Goal: Transaction & Acquisition: Purchase product/service

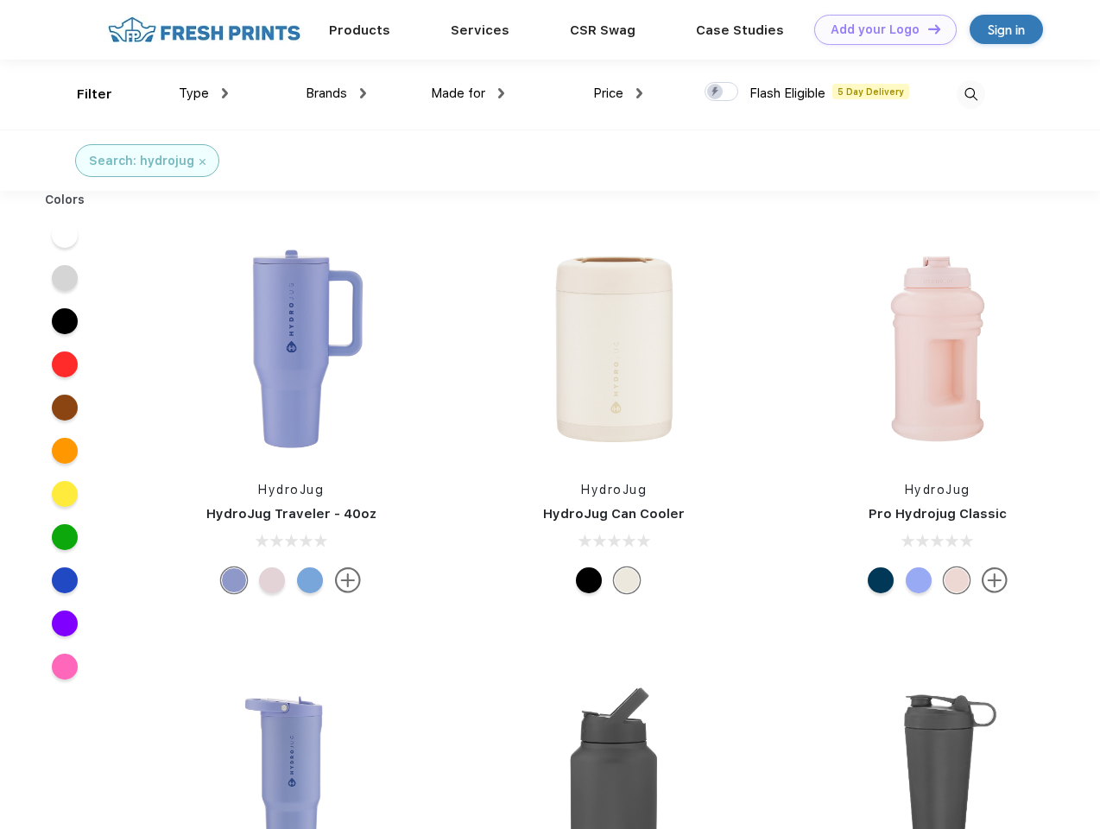
click at [879, 29] on link "Add your Logo Design Tool" at bounding box center [885, 30] width 142 height 30
click at [0, 0] on div "Design Tool" at bounding box center [0, 0] width 0 height 0
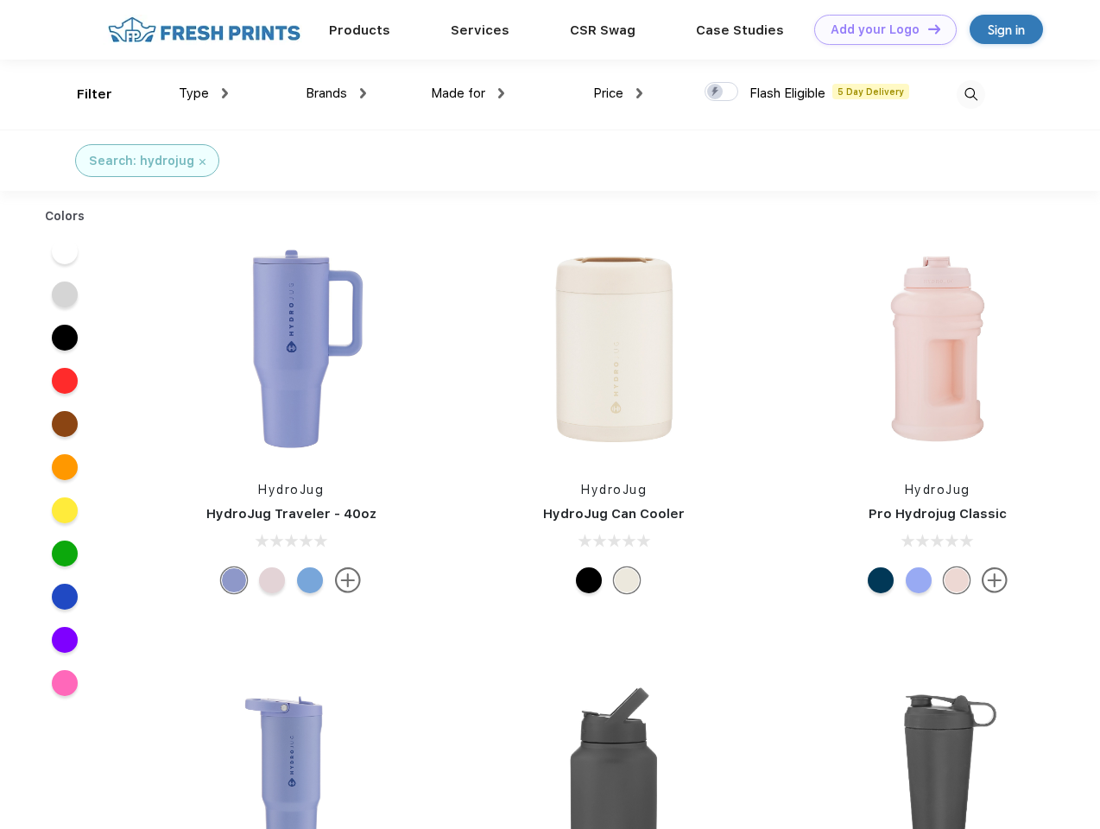
click at [926, 28] on link "Add your Logo Design Tool" at bounding box center [885, 30] width 142 height 30
click at [83, 94] on div "Filter" at bounding box center [94, 95] width 35 height 20
click at [204, 93] on span "Type" at bounding box center [194, 93] width 30 height 16
click at [336, 93] on span "Brands" at bounding box center [326, 93] width 41 height 16
click at [468, 93] on span "Made for" at bounding box center [458, 93] width 54 height 16
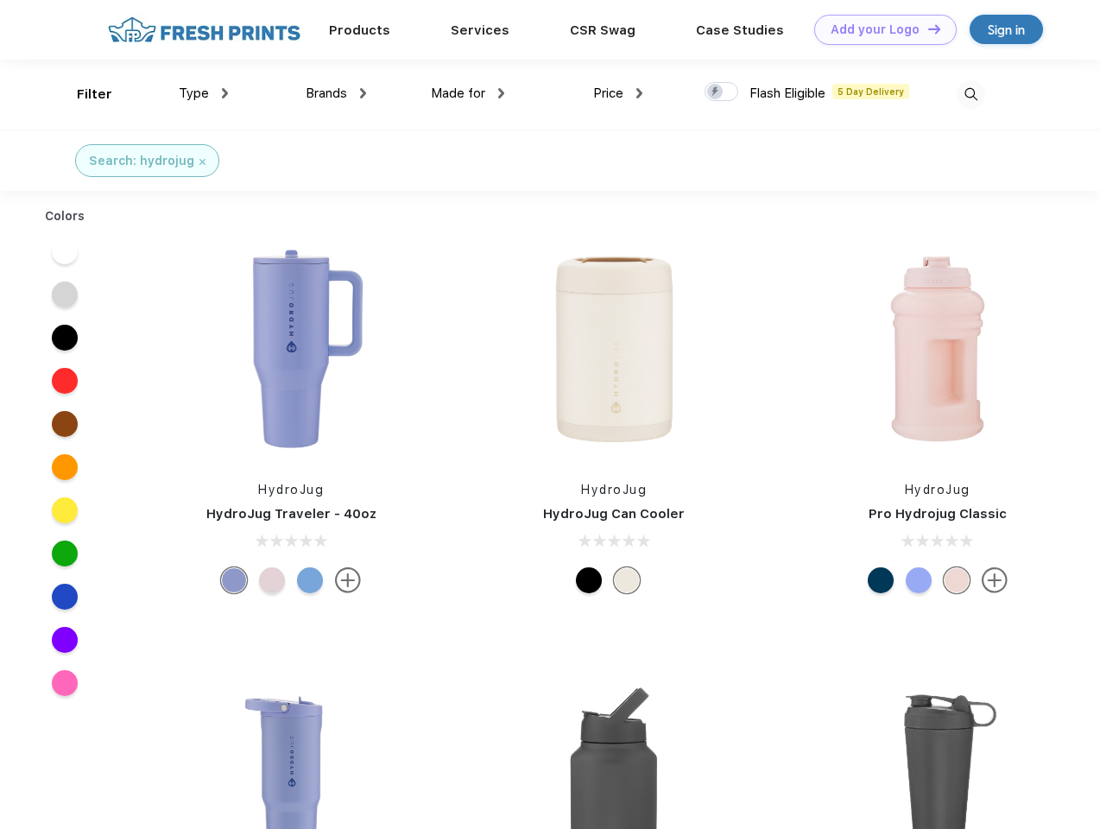
click at [618, 93] on span "Price" at bounding box center [608, 93] width 30 height 16
click at [722, 92] on div at bounding box center [722, 91] width 34 height 19
click at [716, 92] on input "checkbox" at bounding box center [710, 86] width 11 height 11
click at [971, 94] on img at bounding box center [971, 94] width 28 height 28
